Goal: Task Accomplishment & Management: Use online tool/utility

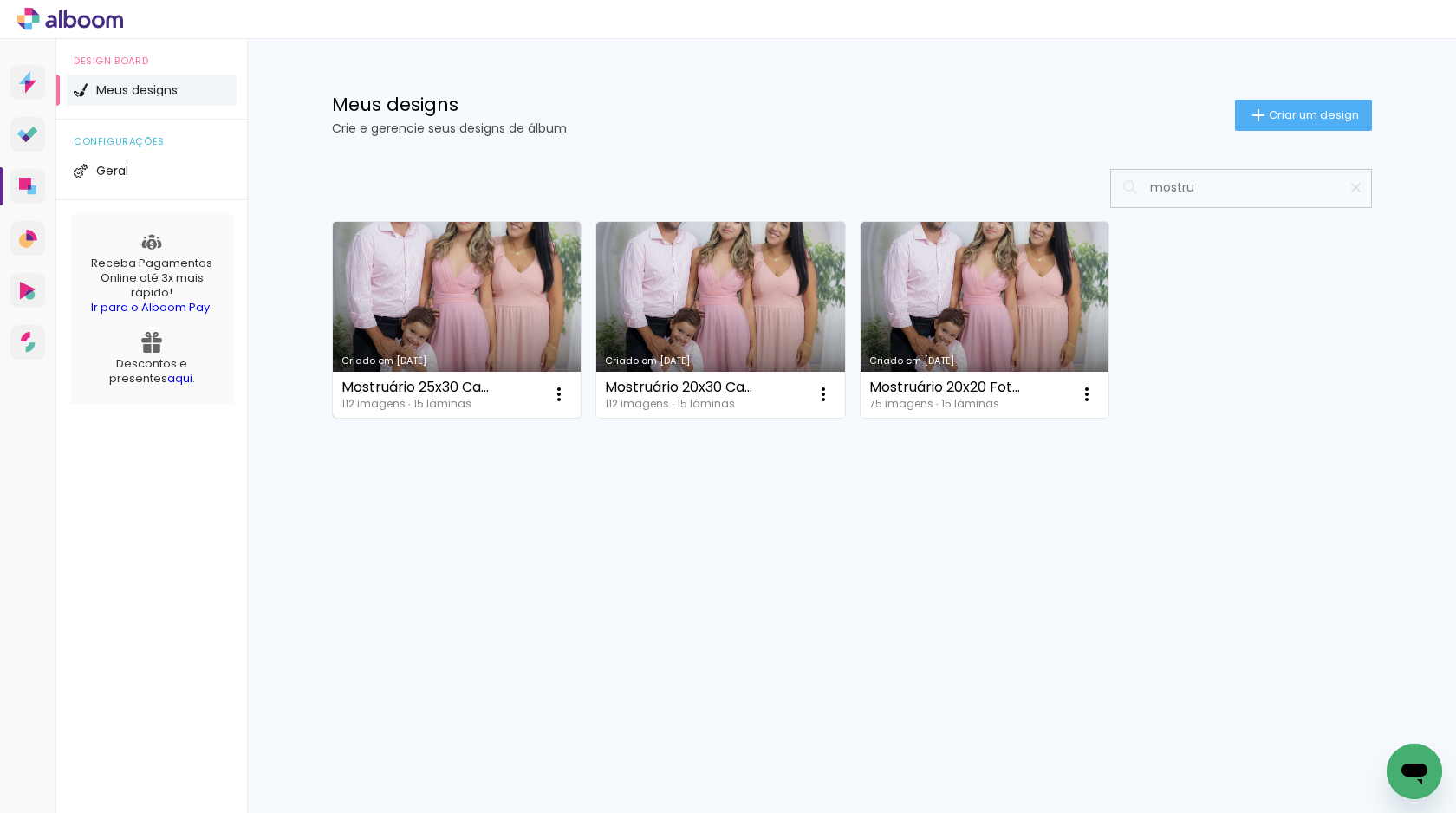
type input "mostru"
type paper-input "mostru"
click at [466, 343] on link "Criado em [DATE]" at bounding box center [457, 319] width 249 height 196
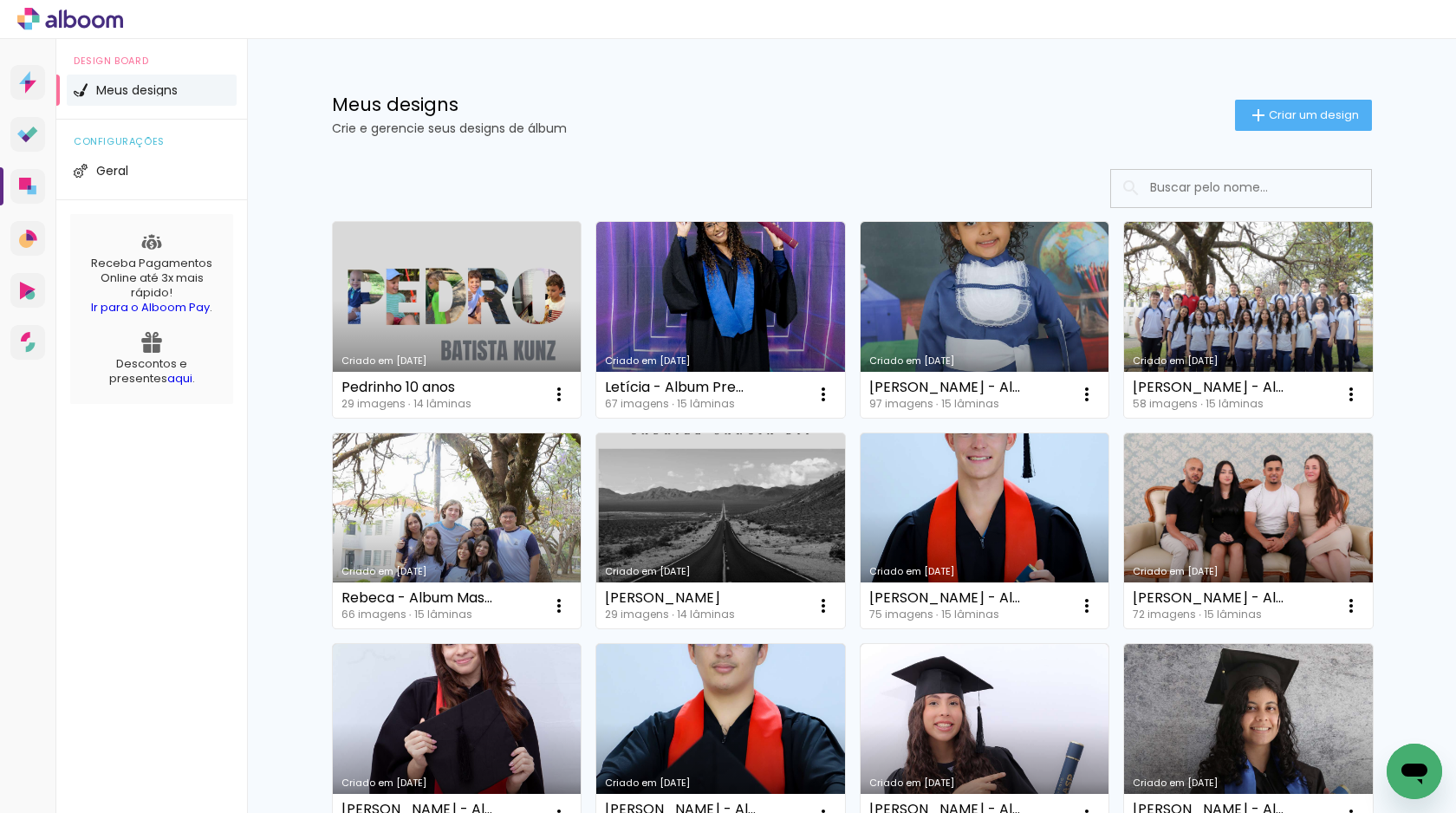
click at [1225, 188] on input at bounding box center [1265, 187] width 247 height 36
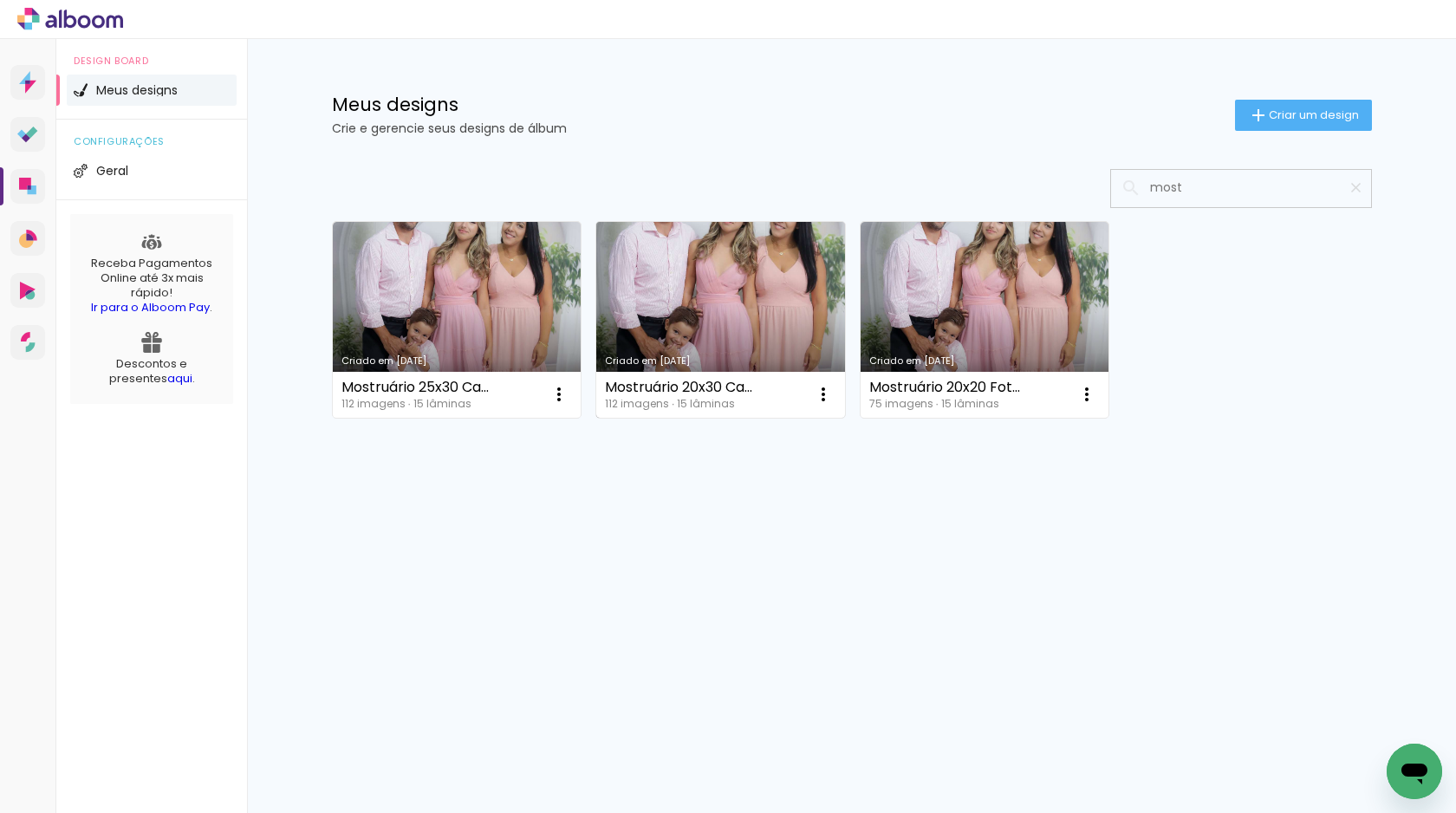
type input "most"
type paper-input "most"
click at [714, 314] on link "Criado em [DATE]" at bounding box center [720, 319] width 249 height 196
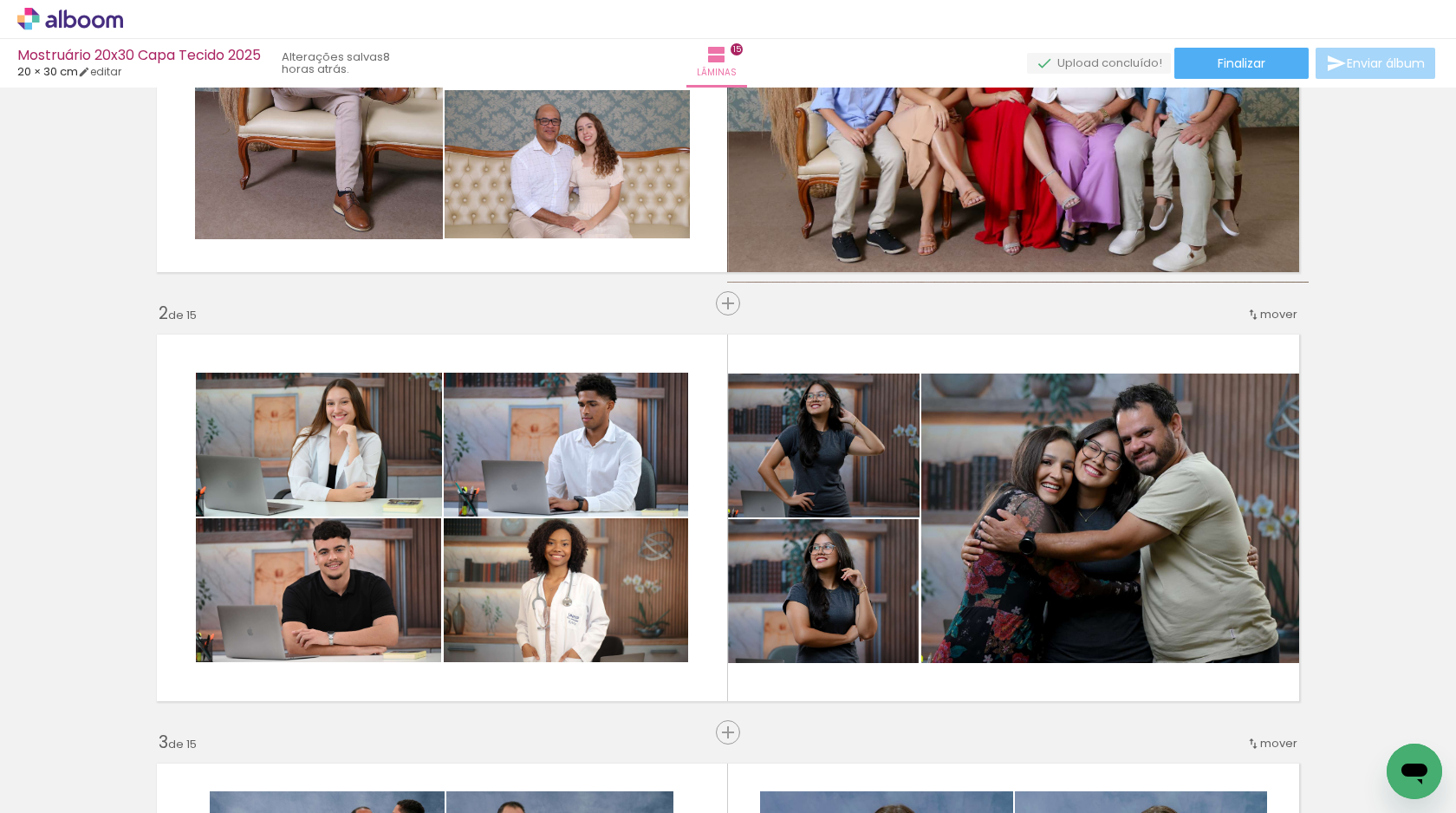
scroll to position [440, 0]
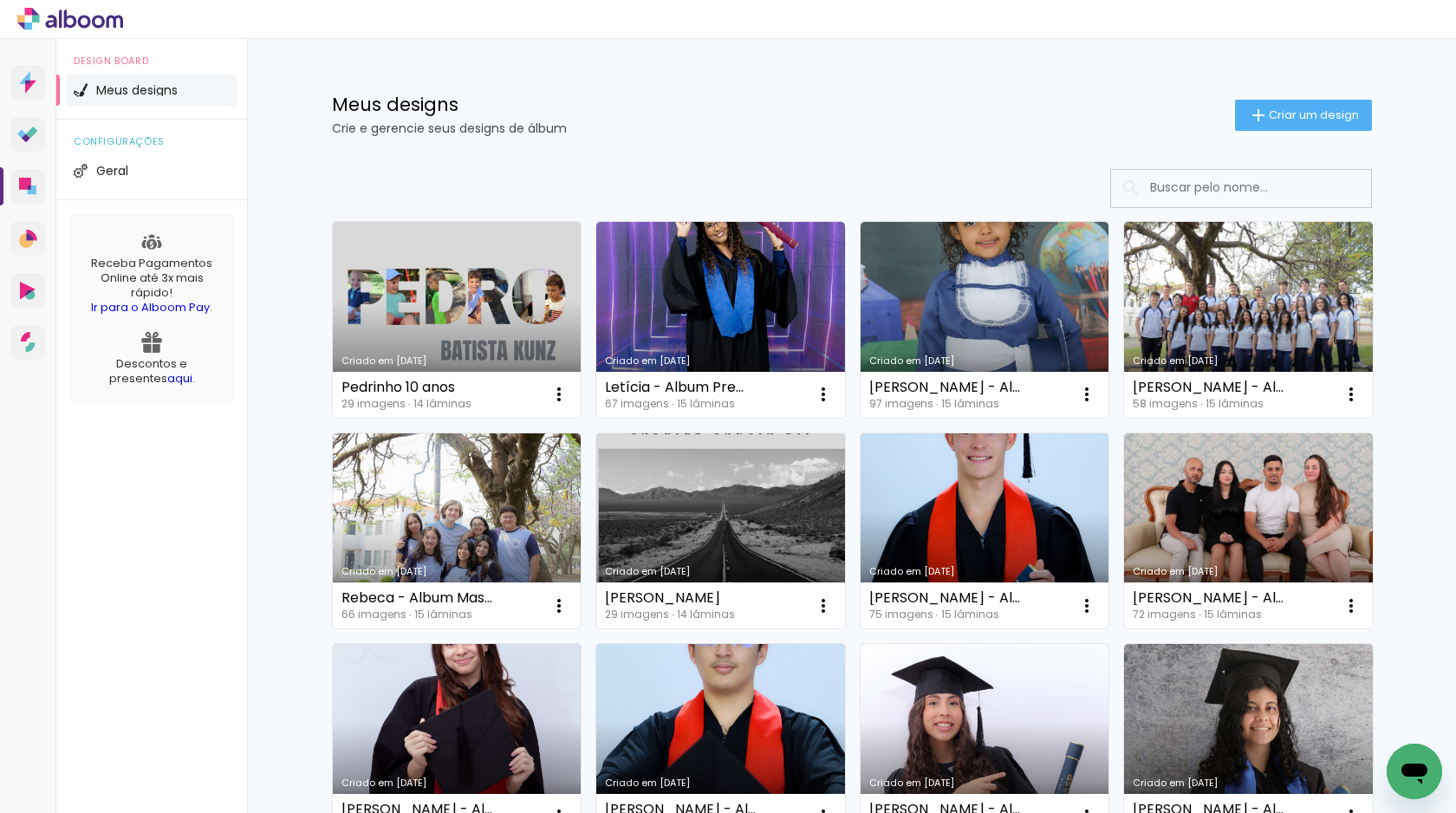
click at [1193, 190] on input at bounding box center [1265, 187] width 247 height 36
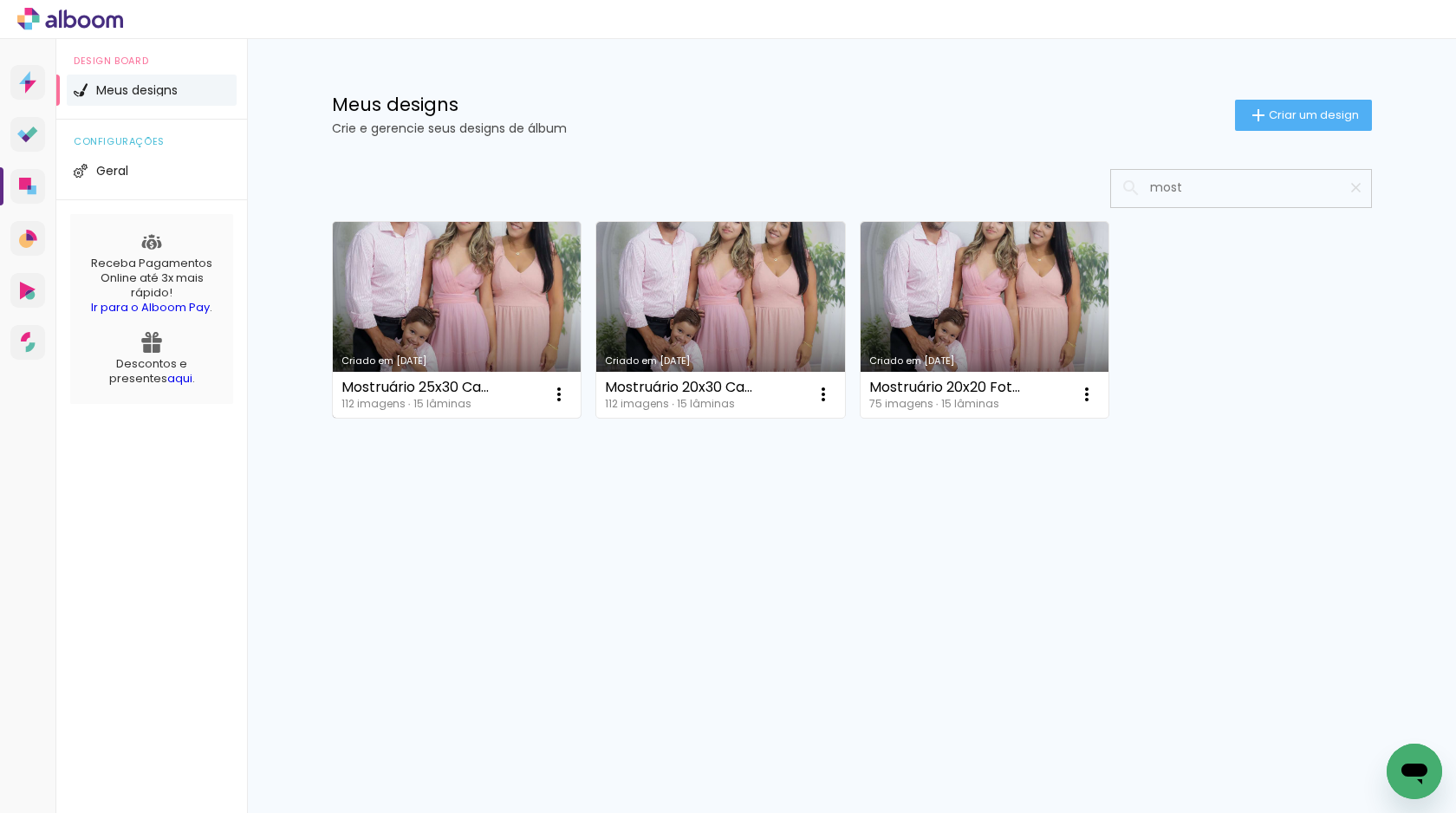
type input "most"
type paper-input "most"
click at [500, 315] on link "Criado em [DATE]" at bounding box center [457, 319] width 249 height 196
